Goal: Task Accomplishment & Management: Manage account settings

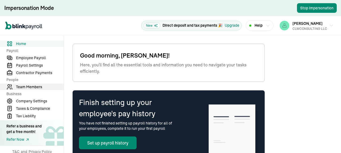
click at [30, 87] on span "Team Members" at bounding box center [40, 87] width 48 height 6
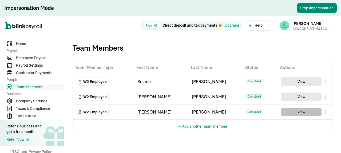
click at [300, 111] on button "View" at bounding box center [301, 112] width 41 height 9
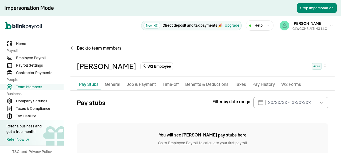
scroll to position [13, 0]
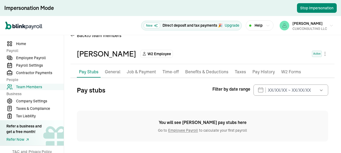
click at [263, 73] on p "Pay History" at bounding box center [264, 72] width 22 height 7
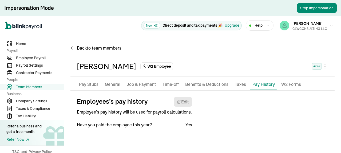
click at [34, 87] on span "Team Members" at bounding box center [40, 87] width 48 height 6
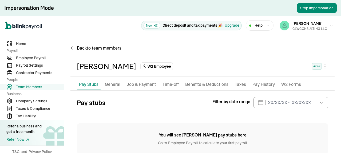
click at [267, 85] on p "Pay History" at bounding box center [264, 84] width 22 height 7
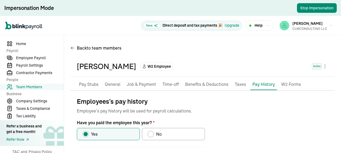
scroll to position [25, 0]
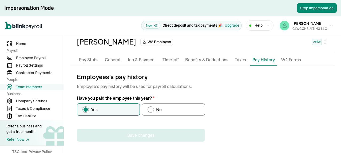
click at [108, 109] on label "Yes" at bounding box center [108, 110] width 63 height 12
click at [87, 109] on input "Yes" at bounding box center [84, 108] width 4 height 4
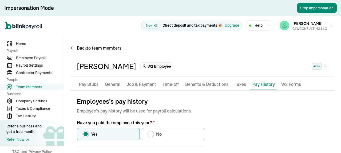
click at [136, 83] on p "Job & Payment" at bounding box center [141, 84] width 29 height 7
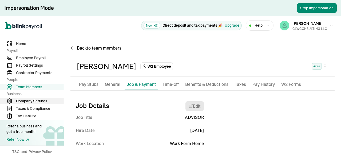
click at [27, 103] on span "Company Settings" at bounding box center [40, 102] width 48 height 6
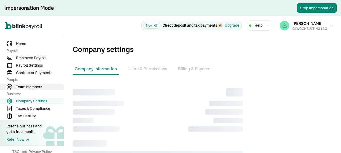
click at [31, 88] on span "Team Members" at bounding box center [40, 87] width 48 height 6
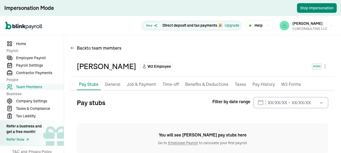
click at [262, 86] on p "Pay History" at bounding box center [264, 84] width 22 height 7
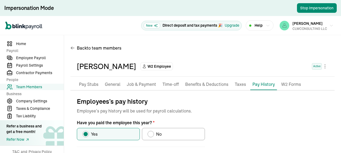
scroll to position [25, 0]
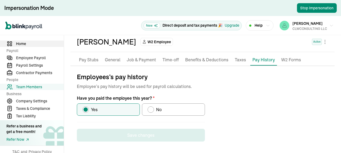
click at [18, 43] on span "Home" at bounding box center [40, 44] width 48 height 6
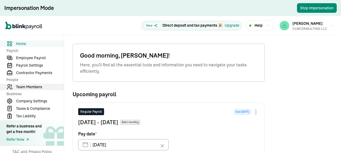
click at [30, 86] on span "Team Members" at bounding box center [40, 87] width 48 height 6
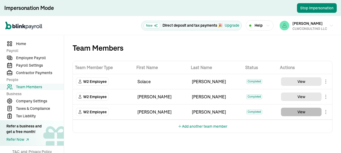
click at [300, 113] on button "View" at bounding box center [301, 112] width 41 height 9
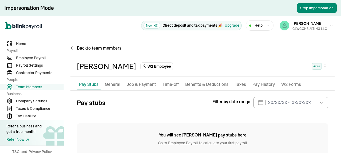
click at [262, 85] on p "Pay History" at bounding box center [264, 84] width 22 height 7
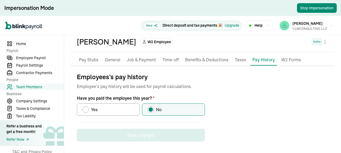
click at [85, 109] on div "Have you paid the employee this year?" at bounding box center [86, 110] width 4 height 4
click at [85, 109] on input "Yes" at bounding box center [84, 108] width 4 height 4
radio input "true"
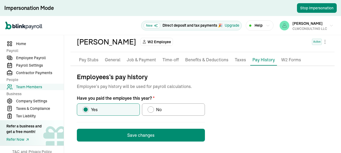
click at [153, 109] on div "Have you paid the employee this year?" at bounding box center [151, 110] width 4 height 4
click at [152, 109] on input "No" at bounding box center [149, 108] width 4 height 4
radio input "true"
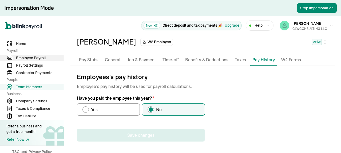
click at [37, 56] on span "Employee Payroll" at bounding box center [40, 58] width 48 height 6
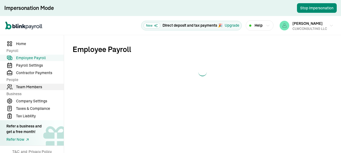
click at [35, 87] on span "Team Members" at bounding box center [40, 87] width 48 height 6
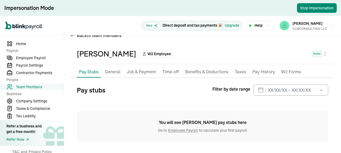
click at [259, 75] on p "Pay History" at bounding box center [264, 72] width 22 height 7
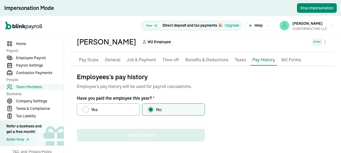
click at [84, 108] on div "Have you paid the employee this year?" at bounding box center [86, 110] width 4 height 4
click at [84, 108] on input "Yes" at bounding box center [84, 108] width 4 height 4
radio input "true"
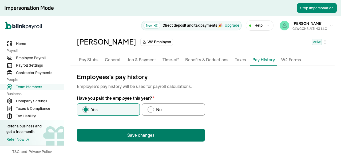
click at [137, 134] on button "Save changes" at bounding box center [141, 135] width 128 height 13
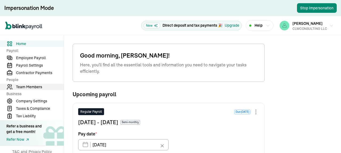
click at [30, 86] on span "Team Members" at bounding box center [40, 87] width 48 height 6
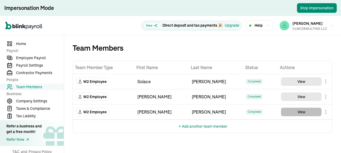
click at [300, 113] on button "View" at bounding box center [301, 112] width 41 height 9
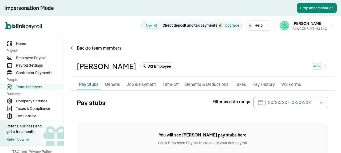
click at [262, 85] on p "Pay History" at bounding box center [264, 84] width 22 height 7
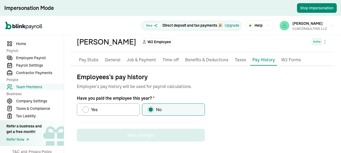
click at [85, 109] on div "Have you paid the employee this year?" at bounding box center [86, 110] width 4 height 4
click at [85, 109] on input "Yes" at bounding box center [84, 108] width 4 height 4
radio input "true"
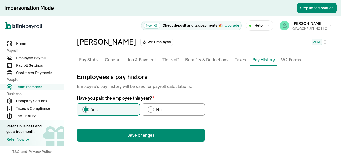
click at [153, 109] on div "Have you paid the employee this year?" at bounding box center [151, 110] width 4 height 4
click at [152, 109] on input "No" at bounding box center [149, 108] width 4 height 4
radio input "true"
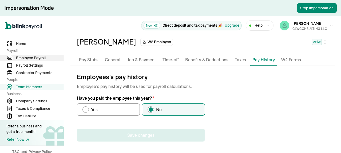
click at [37, 56] on span "Employee Payroll" at bounding box center [40, 58] width 48 height 6
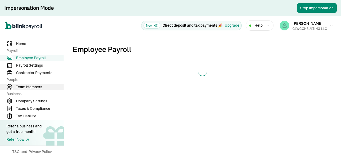
click at [35, 87] on span "Team Members" at bounding box center [40, 87] width 48 height 6
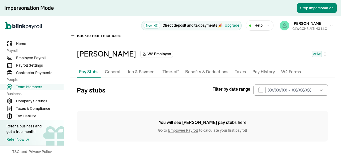
click at [259, 75] on p "Pay History" at bounding box center [264, 72] width 22 height 7
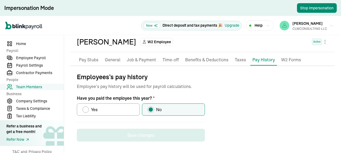
click at [84, 108] on div "Have you paid the employee this year?" at bounding box center [86, 110] width 4 height 4
click at [84, 108] on input "Yes" at bounding box center [84, 108] width 4 height 4
radio input "true"
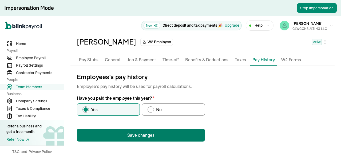
click at [137, 134] on button "Save changes" at bounding box center [141, 135] width 128 height 13
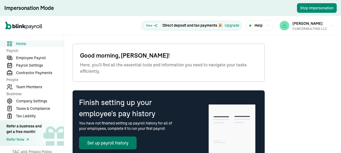
click at [115, 143] on button "Set up payroll history" at bounding box center [108, 143] width 58 height 13
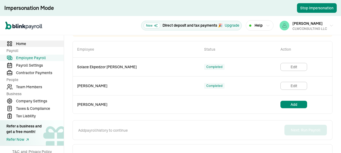
click at [23, 44] on span "Home" at bounding box center [40, 44] width 48 height 6
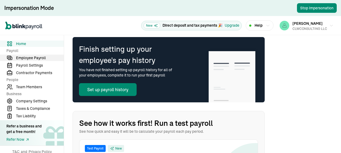
click at [33, 59] on span "Employee Payroll" at bounding box center [40, 58] width 48 height 6
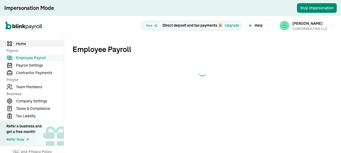
click at [23, 42] on span "Home" at bounding box center [40, 44] width 48 height 6
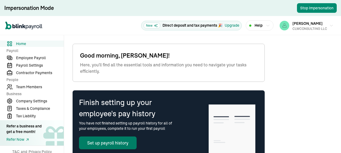
click at [115, 143] on button "Set up payroll history" at bounding box center [108, 143] width 58 height 13
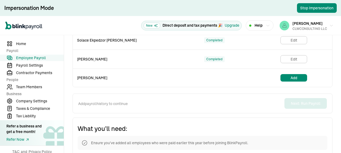
scroll to position [53, 0]
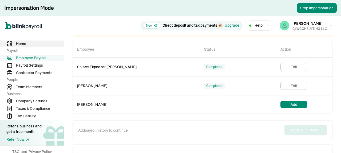
click at [23, 44] on span "Home" at bounding box center [40, 44] width 48 height 6
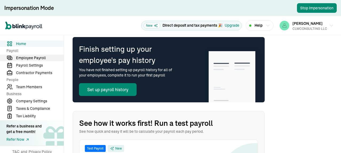
click at [33, 59] on span "Employee Payroll" at bounding box center [40, 58] width 48 height 6
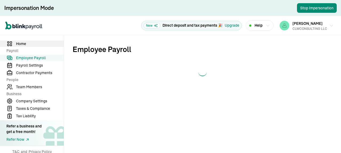
click at [23, 42] on span "Home" at bounding box center [40, 44] width 48 height 6
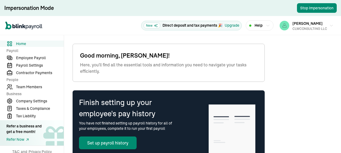
scroll to position [27, 0]
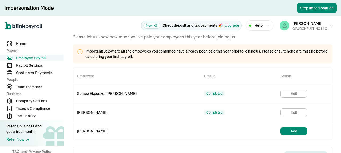
scroll to position [53, 0]
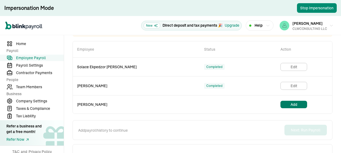
click at [291, 105] on button "Add" at bounding box center [294, 104] width 27 height 7
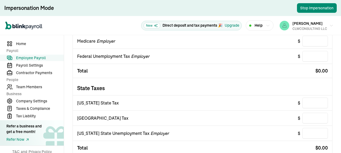
scroll to position [294, 0]
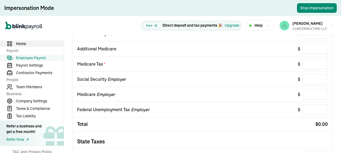
click at [22, 43] on span "Home" at bounding box center [40, 44] width 48 height 6
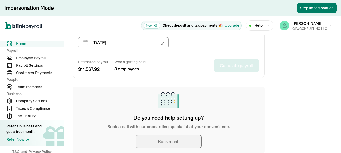
click at [309, 6] on button "Stop Impersonation" at bounding box center [317, 8] width 40 height 10
